Goal: Task Accomplishment & Management: Manage account settings

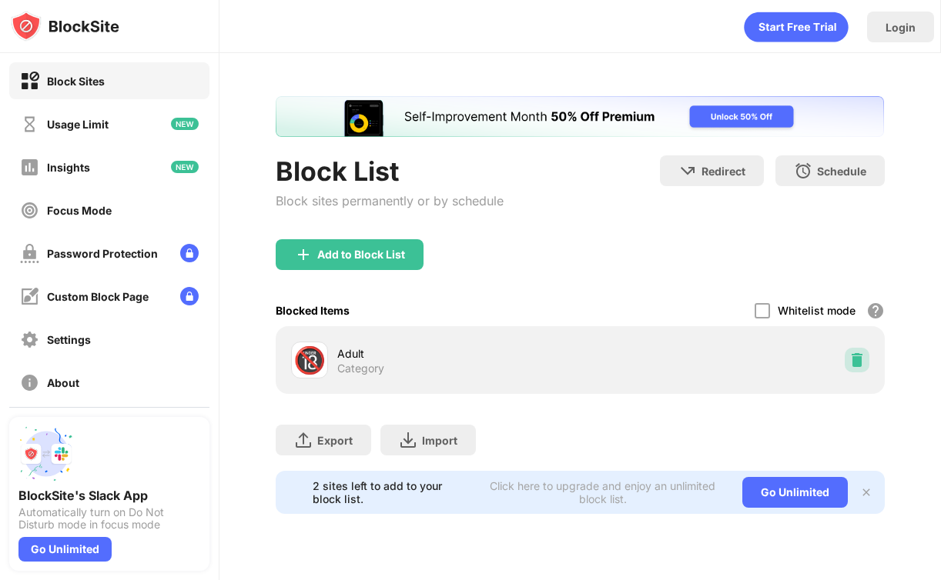
click at [857, 363] on img at bounding box center [856, 360] width 15 height 15
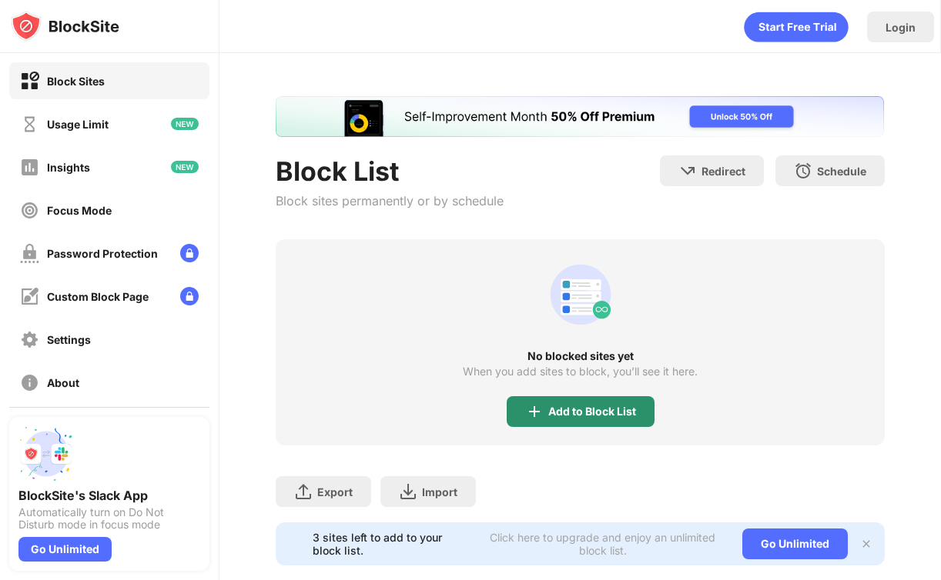
click at [550, 410] on div "Add to Block List" at bounding box center [592, 412] width 88 height 12
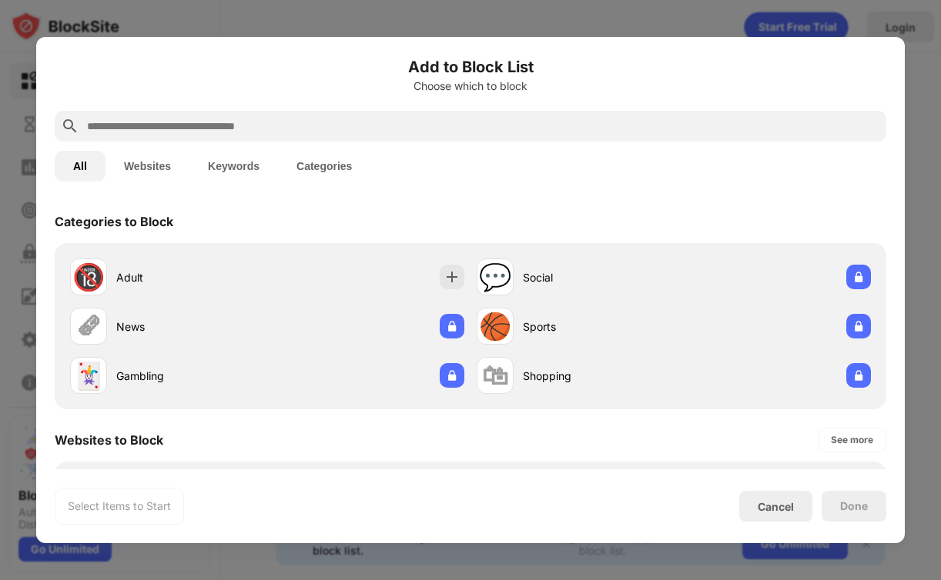
click at [305, 119] on input "text" at bounding box center [482, 126] width 794 height 18
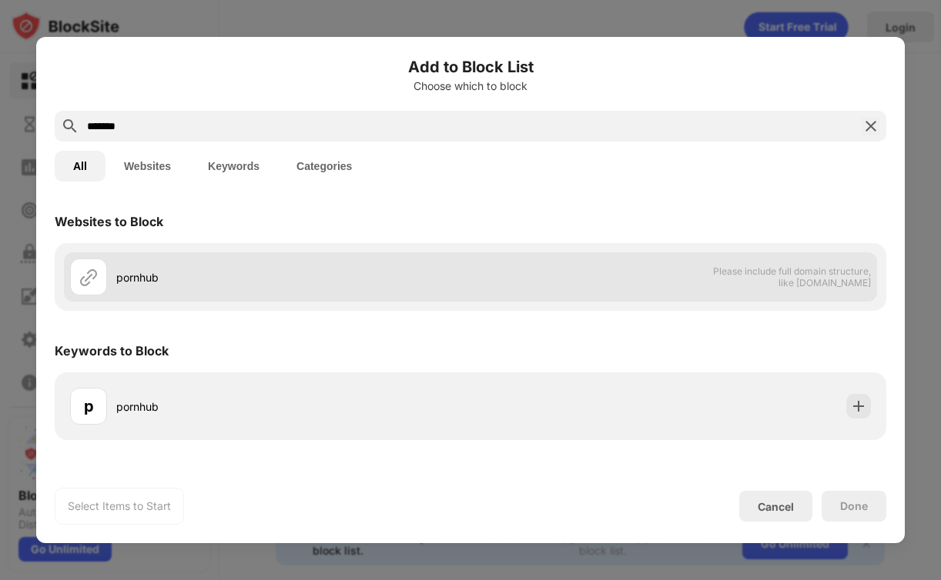
type input "*******"
click at [199, 272] on div "pornhub" at bounding box center [293, 277] width 354 height 16
click at [89, 282] on img at bounding box center [88, 277] width 18 height 18
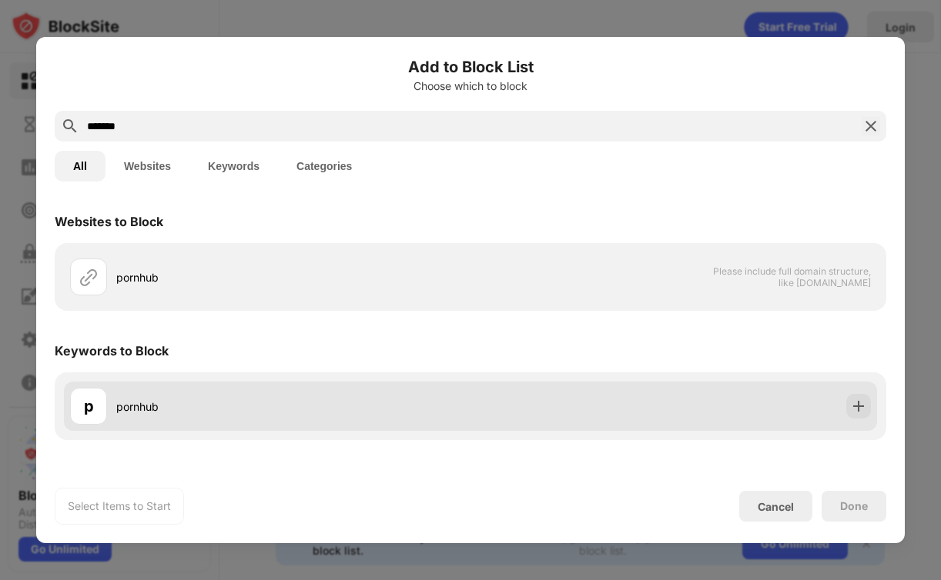
click at [103, 414] on div "p" at bounding box center [88, 406] width 37 height 37
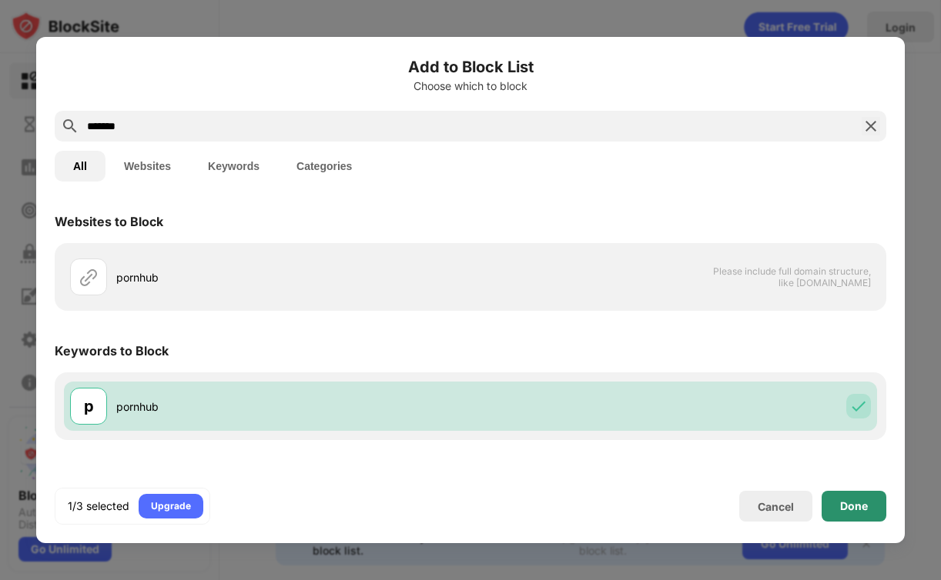
click at [861, 514] on div "Done" at bounding box center [853, 506] width 65 height 31
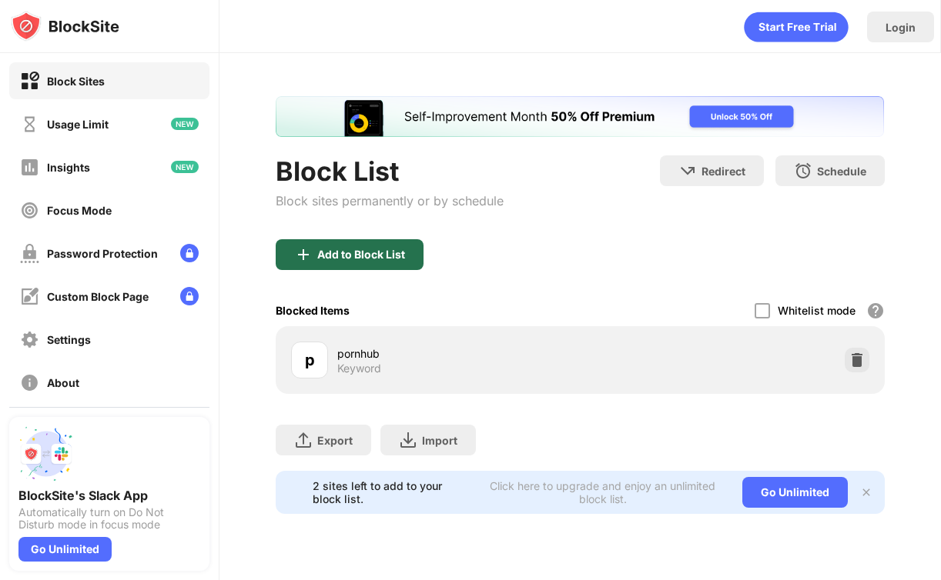
click at [408, 247] on div "Add to Block List" at bounding box center [350, 254] width 148 height 31
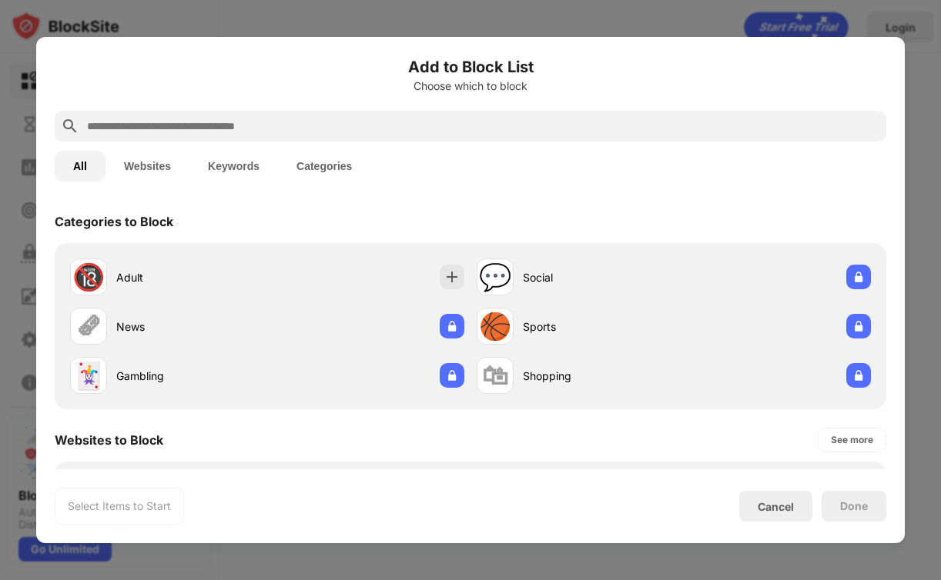
click at [246, 162] on button "Keywords" at bounding box center [233, 166] width 89 height 31
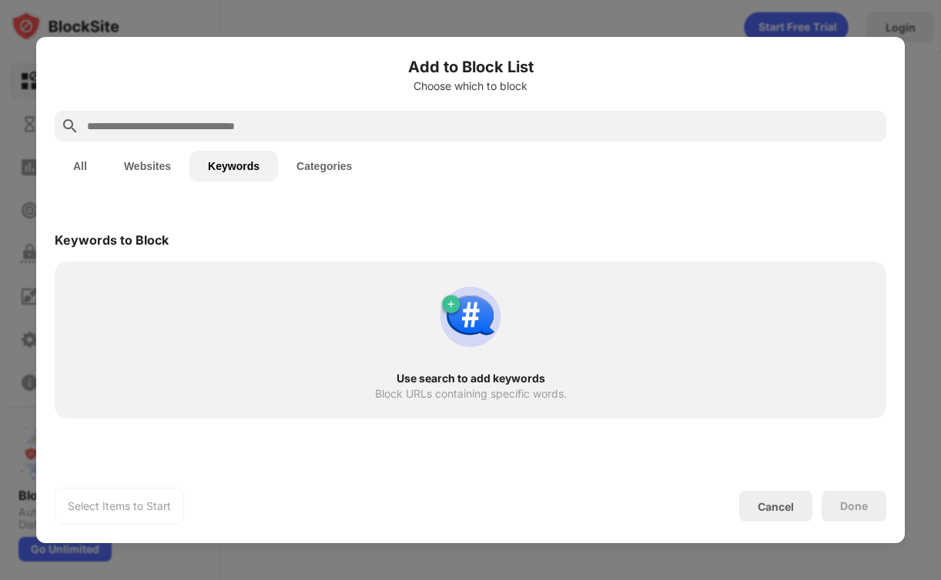
click at [249, 125] on input "text" at bounding box center [482, 126] width 794 height 18
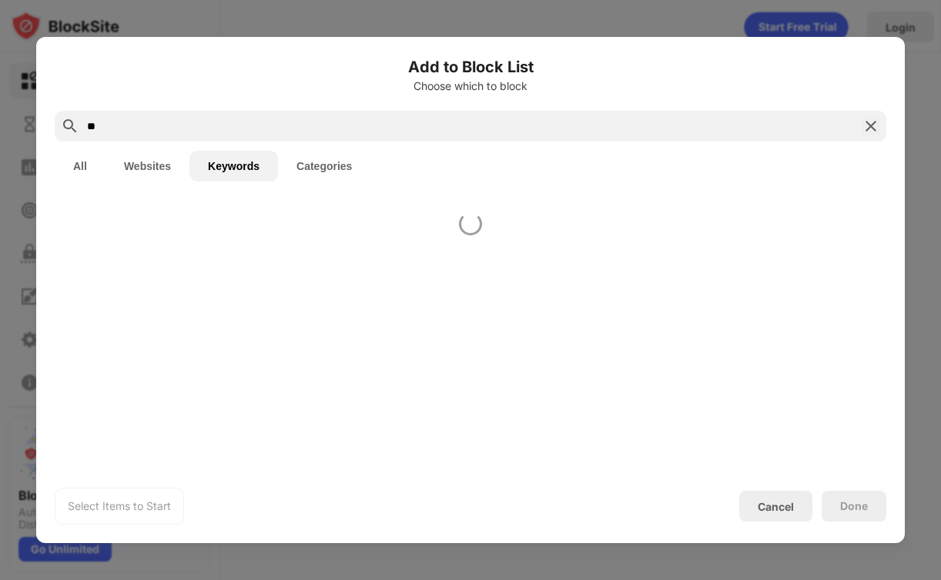
type input "*"
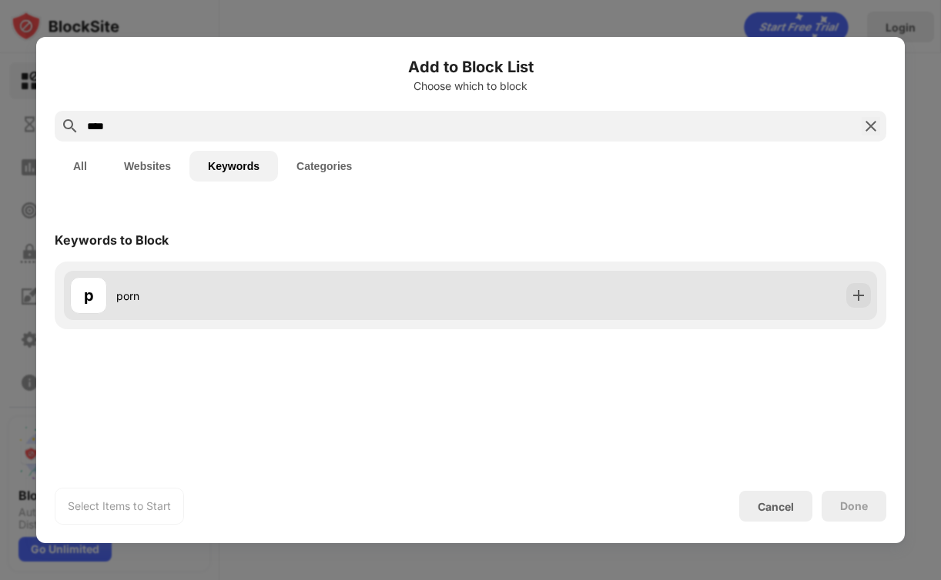
type input "****"
click at [520, 313] on div "p porn" at bounding box center [470, 295] width 813 height 49
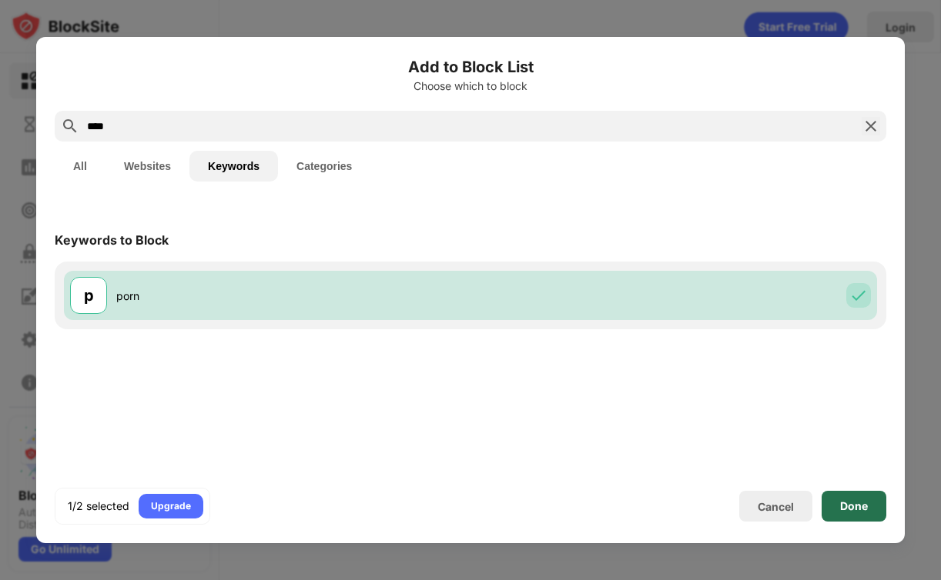
click at [857, 513] on div "Done" at bounding box center [853, 506] width 65 height 31
